Goal: Browse casually: Explore the website without a specific task or goal

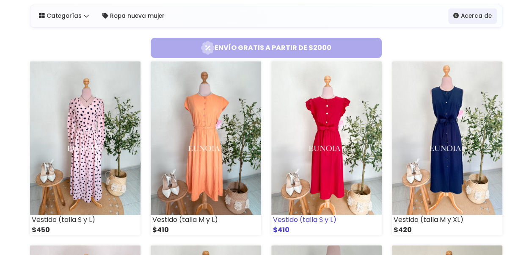
scroll to position [85, 0]
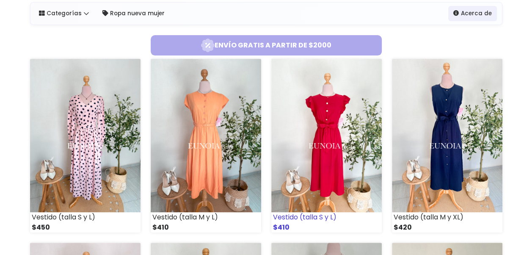
click at [313, 111] on img at bounding box center [327, 135] width 111 height 153
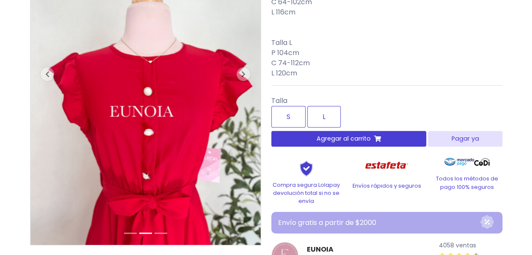
scroll to position [85, 0]
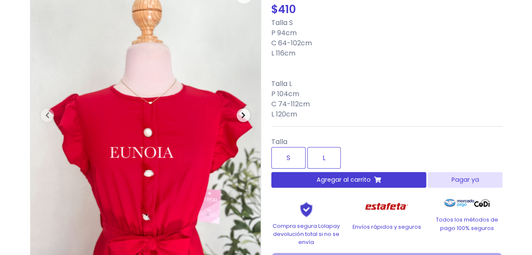
click at [246, 111] on span "button" at bounding box center [244, 115] width 14 height 14
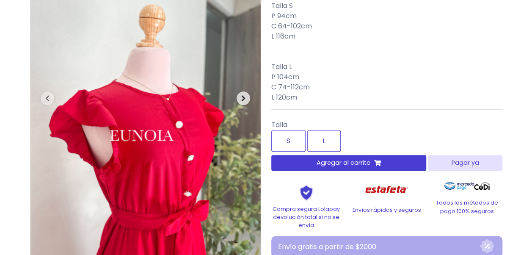
scroll to position [169, 0]
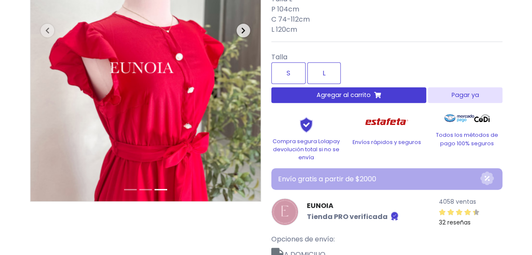
click at [246, 36] on span "button" at bounding box center [244, 31] width 14 height 14
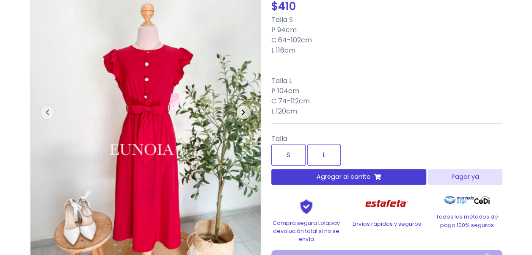
scroll to position [85, 0]
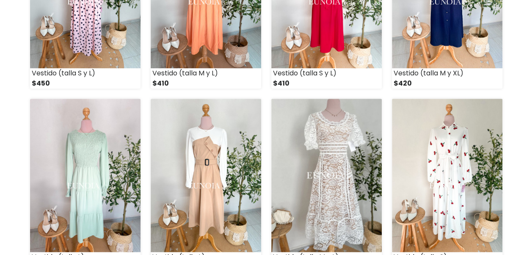
scroll to position [254, 0]
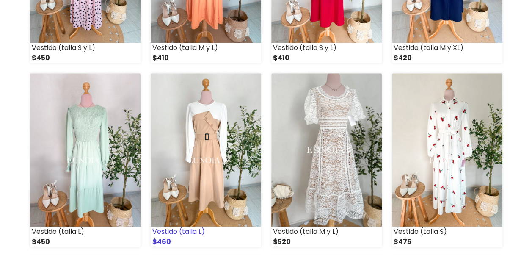
click at [200, 168] on img at bounding box center [206, 149] width 111 height 153
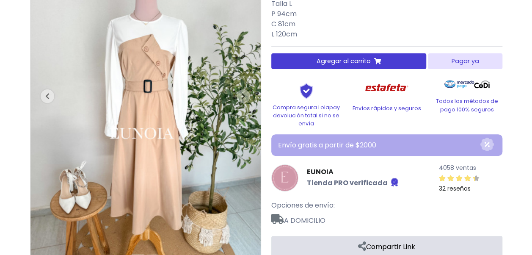
scroll to position [127, 0]
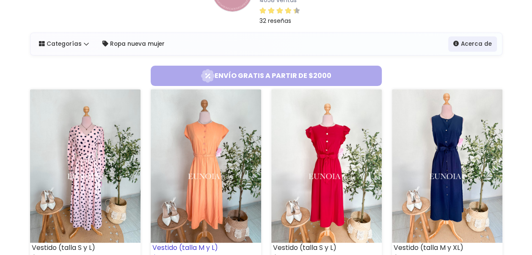
scroll to position [127, 0]
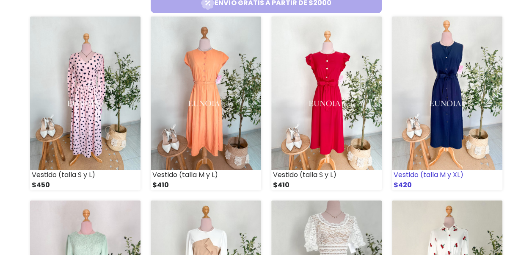
click at [473, 111] on img at bounding box center [447, 93] width 111 height 153
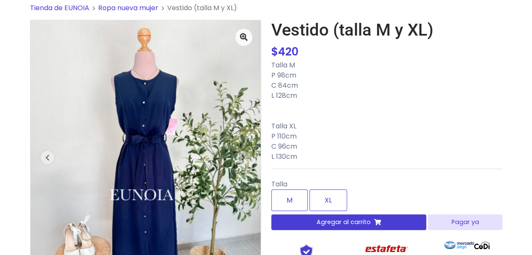
scroll to position [42, 0]
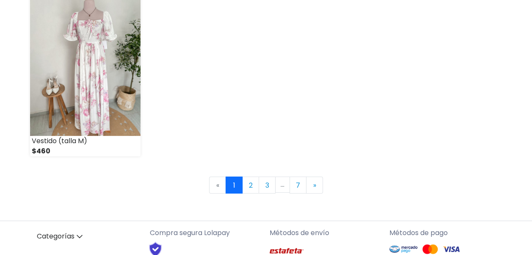
scroll to position [1271, 0]
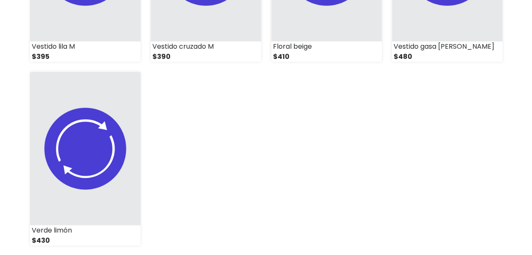
scroll to position [932, 0]
